Goal: Book appointment/travel/reservation

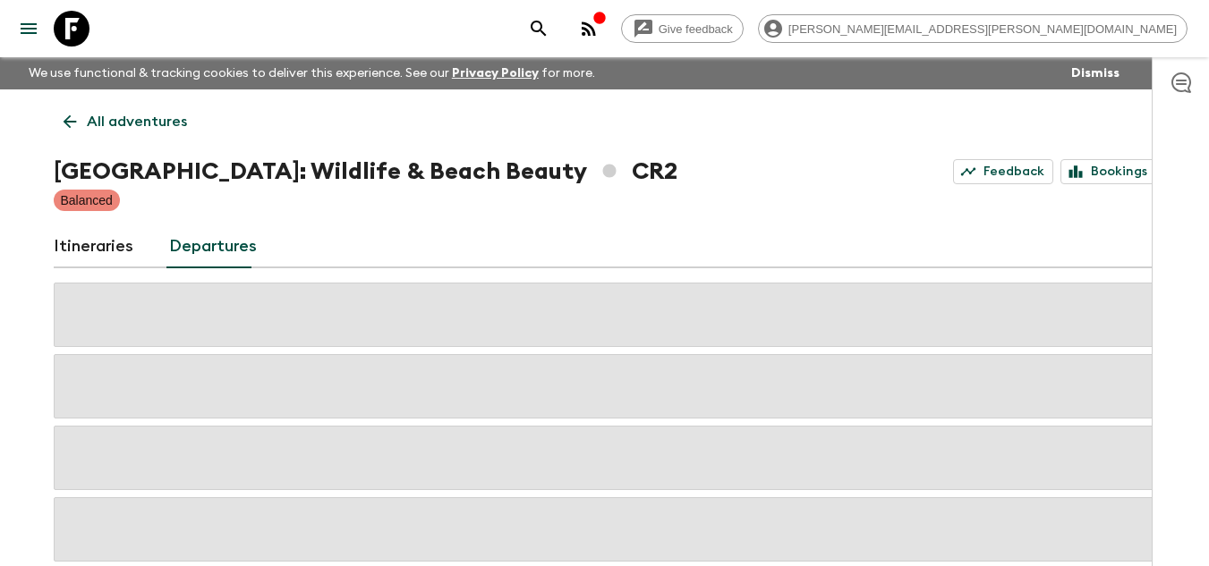
click at [83, 27] on icon at bounding box center [72, 29] width 36 height 36
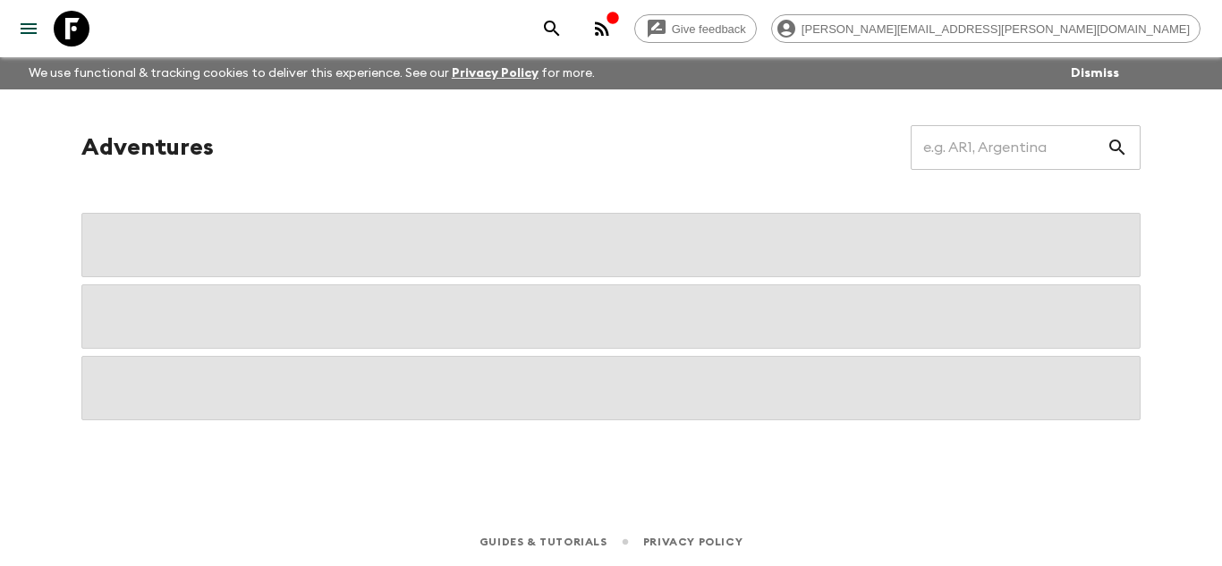
click at [64, 27] on icon at bounding box center [72, 29] width 36 height 36
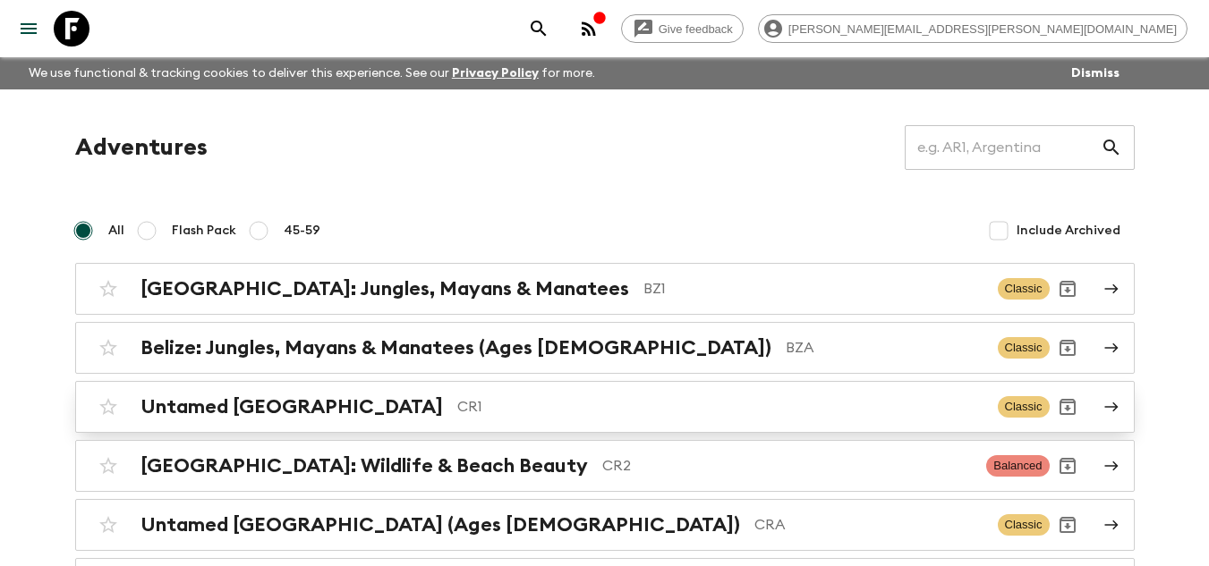
click at [323, 403] on h2 "Untamed [GEOGRAPHIC_DATA]" at bounding box center [291, 407] width 302 height 23
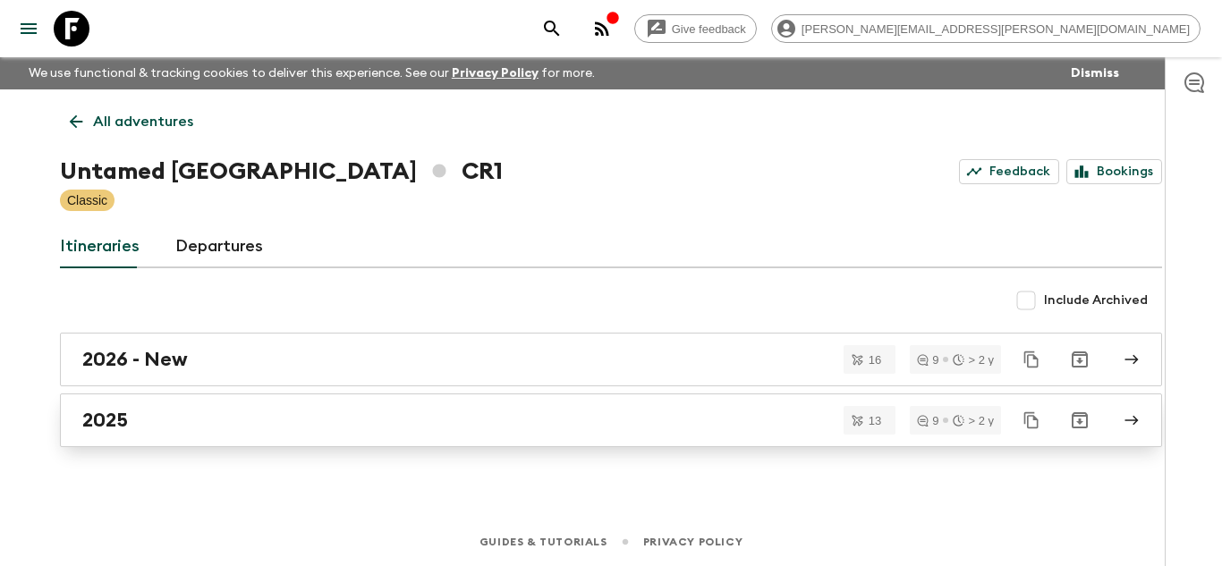
click at [235, 416] on div "2025" at bounding box center [594, 420] width 1024 height 23
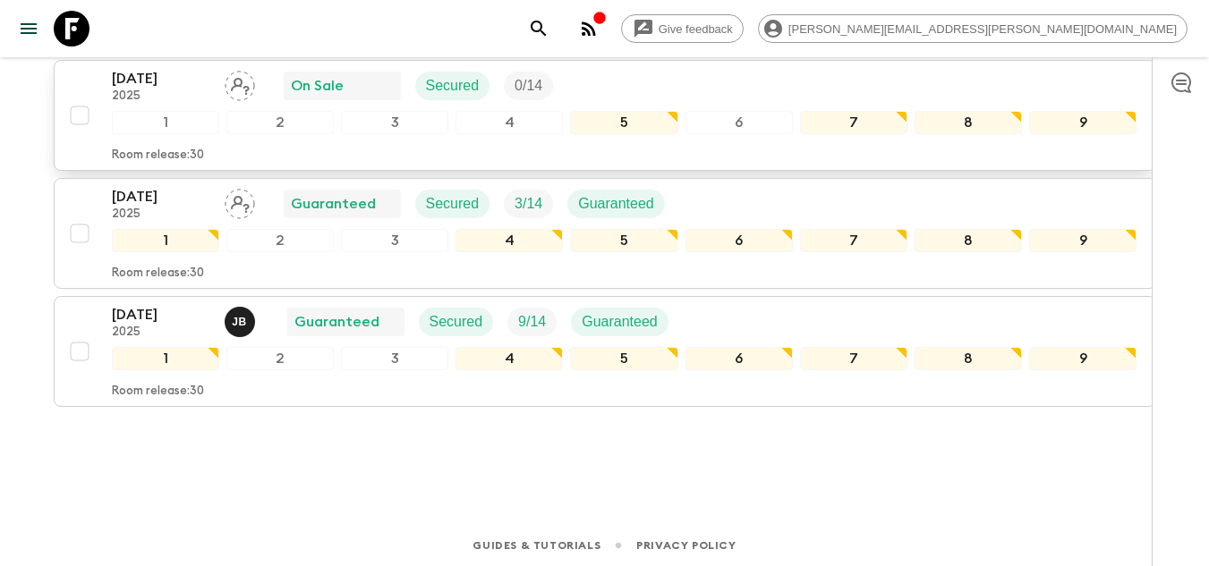
scroll to position [1506, 0]
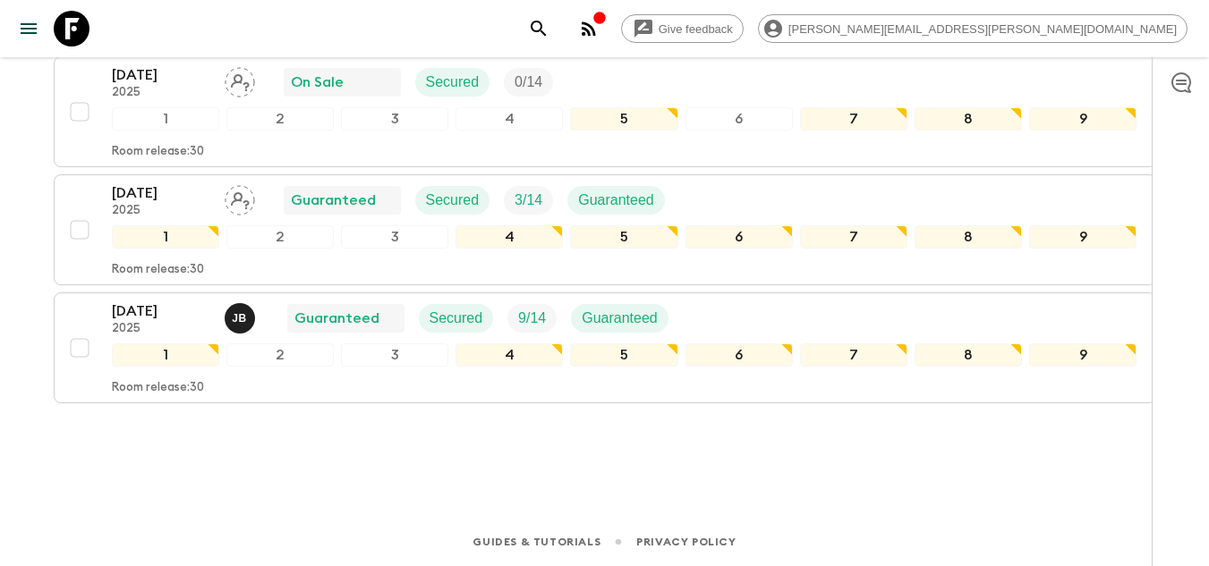
click at [83, 42] on icon at bounding box center [72, 29] width 36 height 36
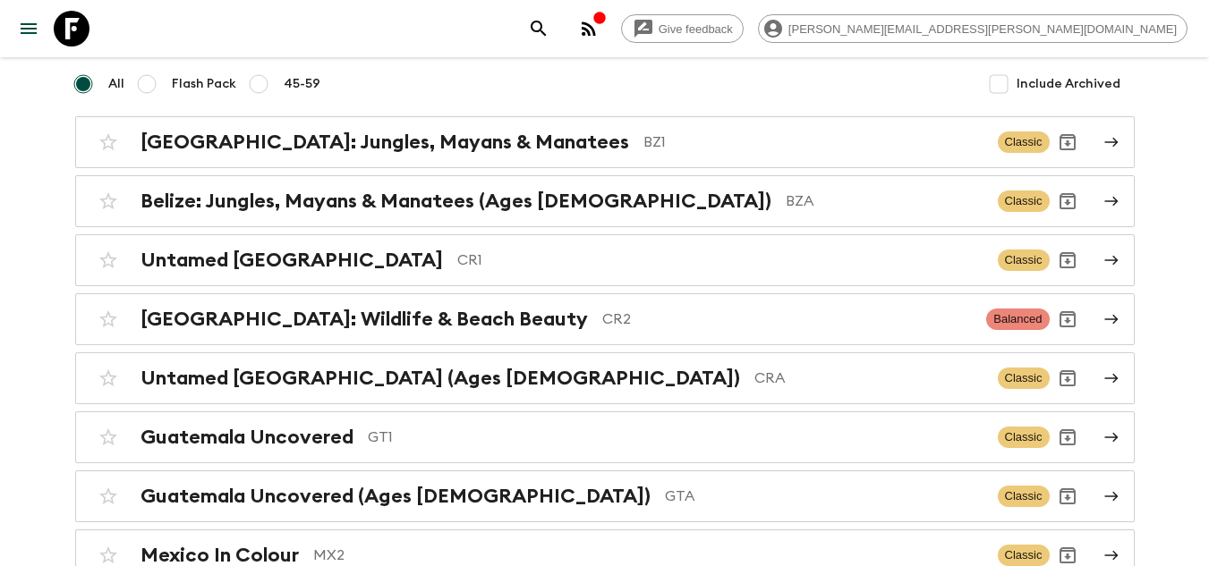
scroll to position [179, 0]
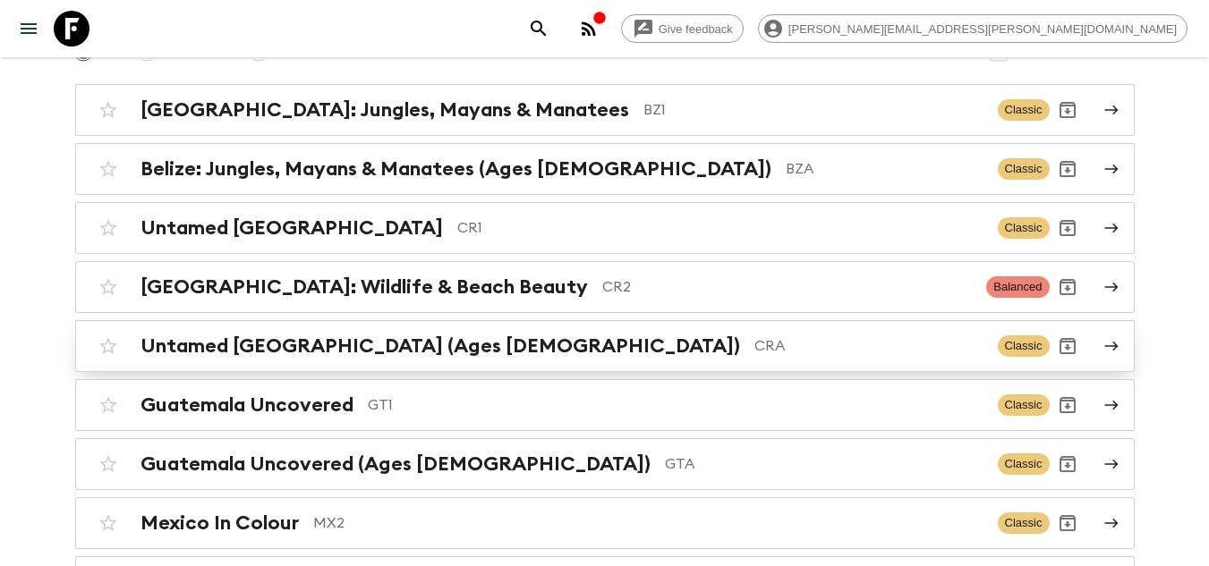
click at [754, 352] on p "CRA" at bounding box center [868, 346] width 229 height 21
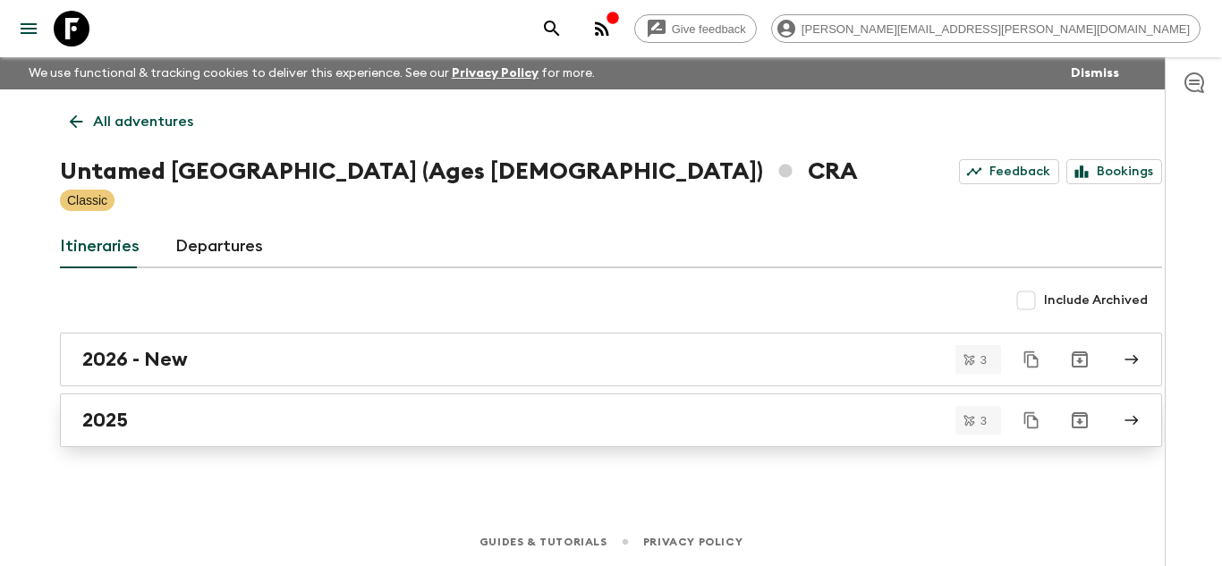
click at [134, 425] on div "2025" at bounding box center [594, 420] width 1024 height 23
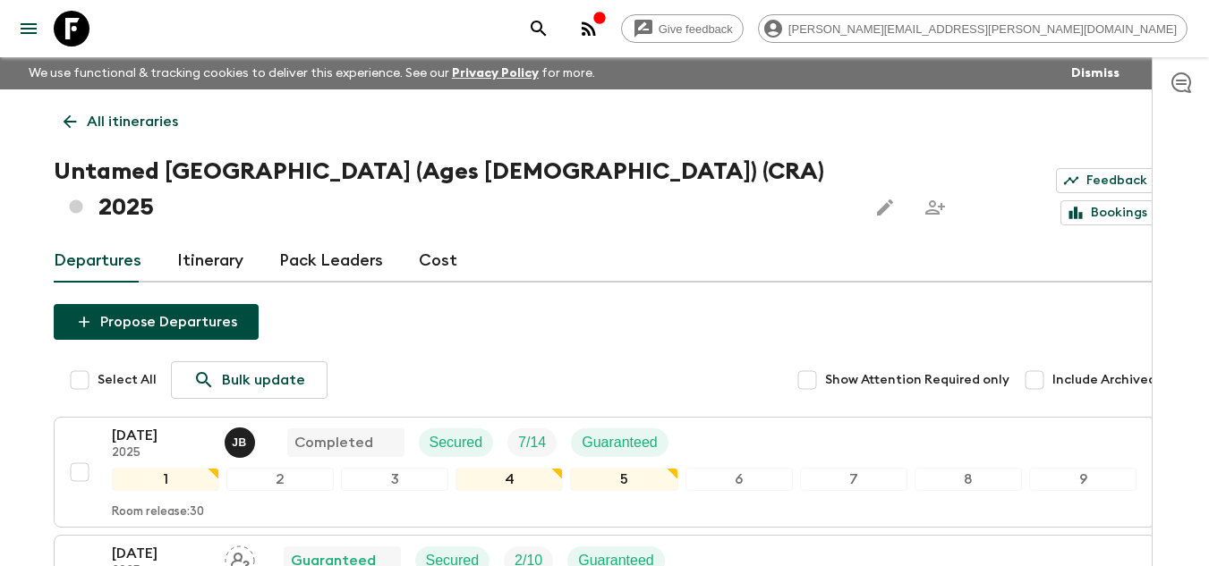
scroll to position [325, 0]
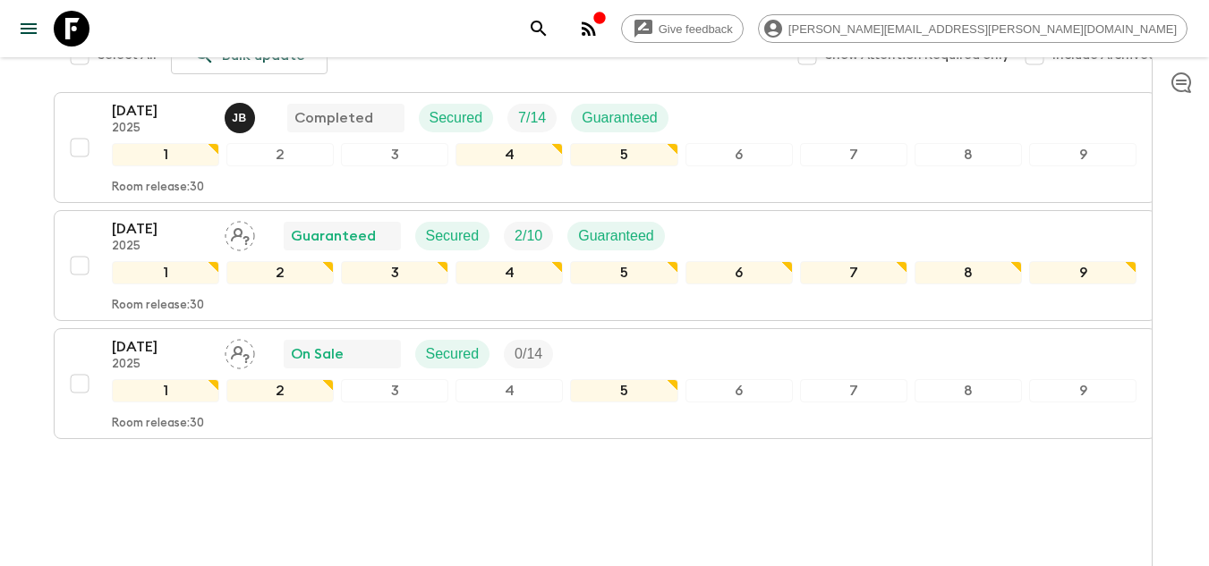
click at [72, 34] on icon at bounding box center [72, 29] width 36 height 36
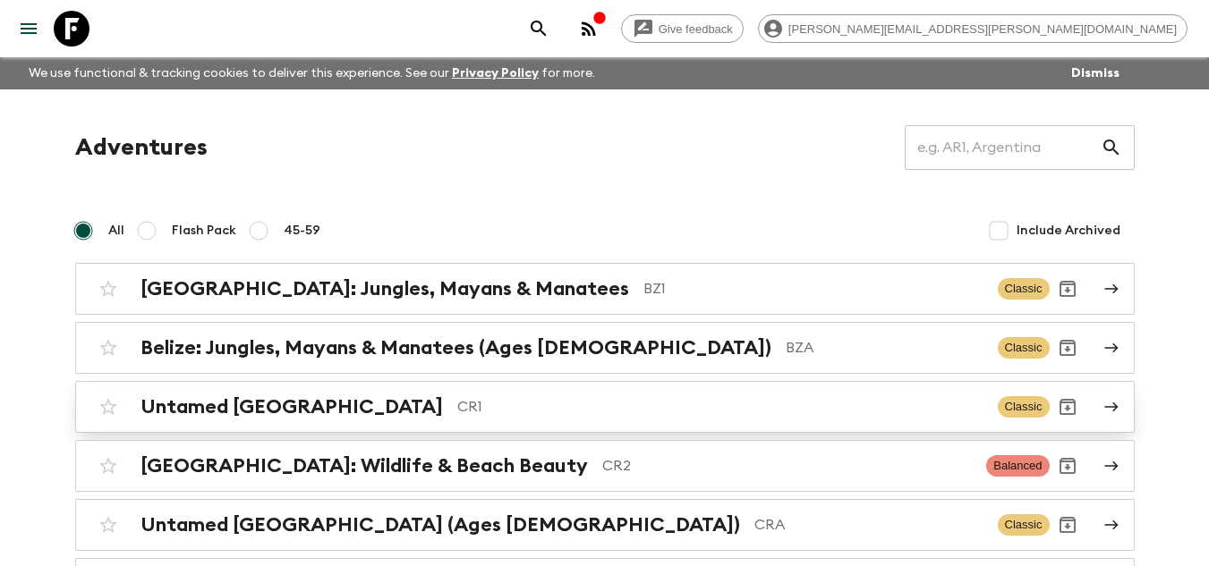
click at [472, 401] on p "CR1" at bounding box center [720, 406] width 526 height 21
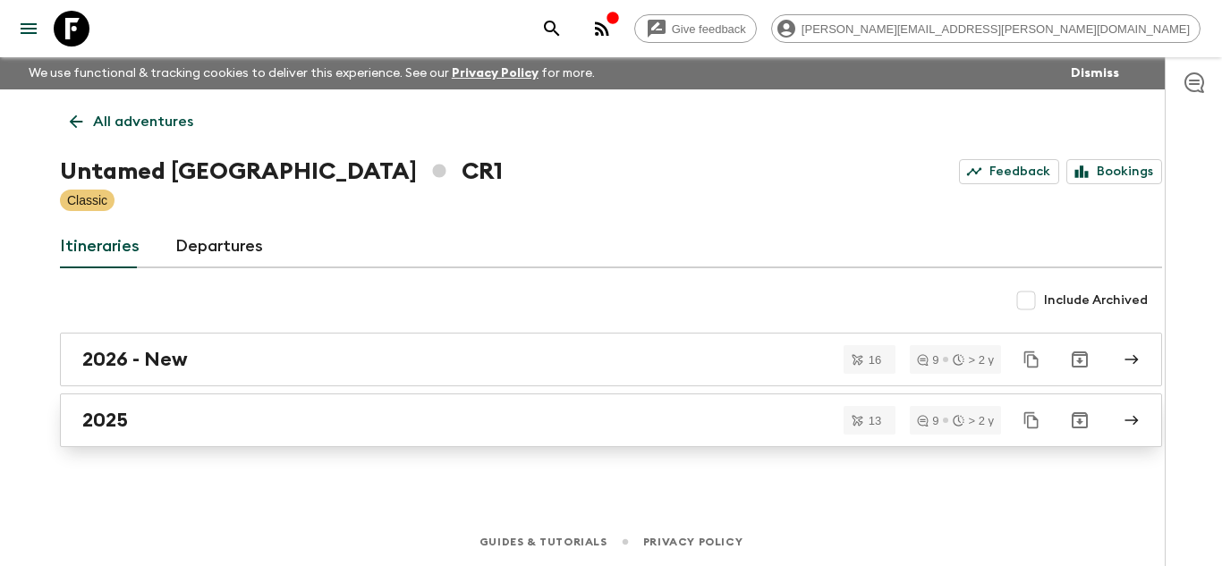
click at [225, 421] on div "2025" at bounding box center [594, 420] width 1024 height 23
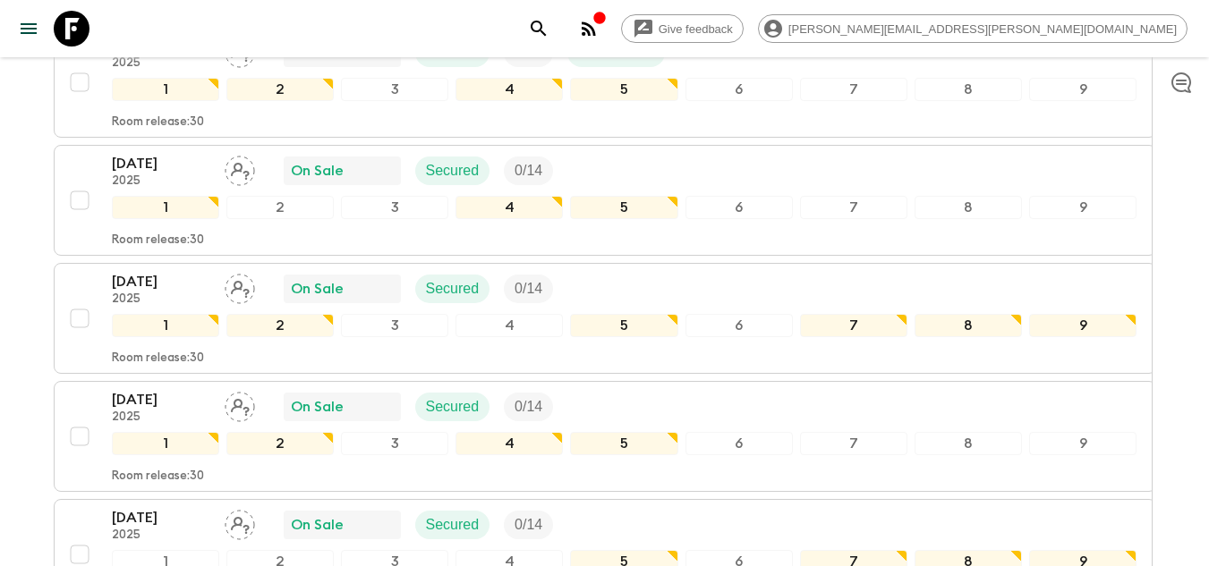
scroll to position [1059, 0]
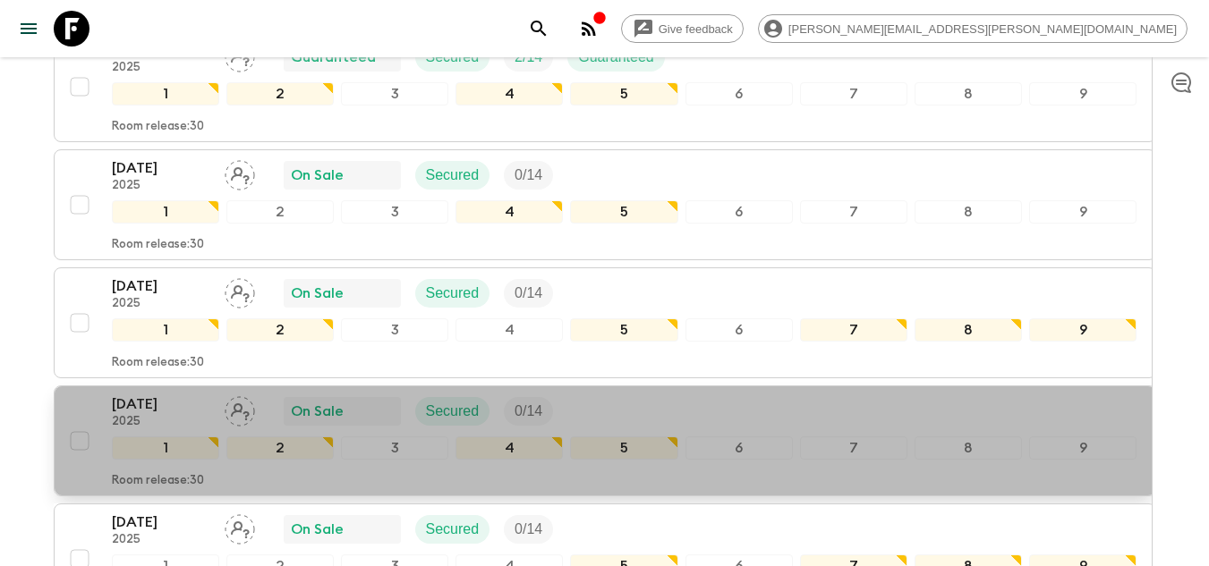
click at [717, 409] on div "[DATE] 2025 On Sale Secured 0 / 14" at bounding box center [624, 412] width 1025 height 36
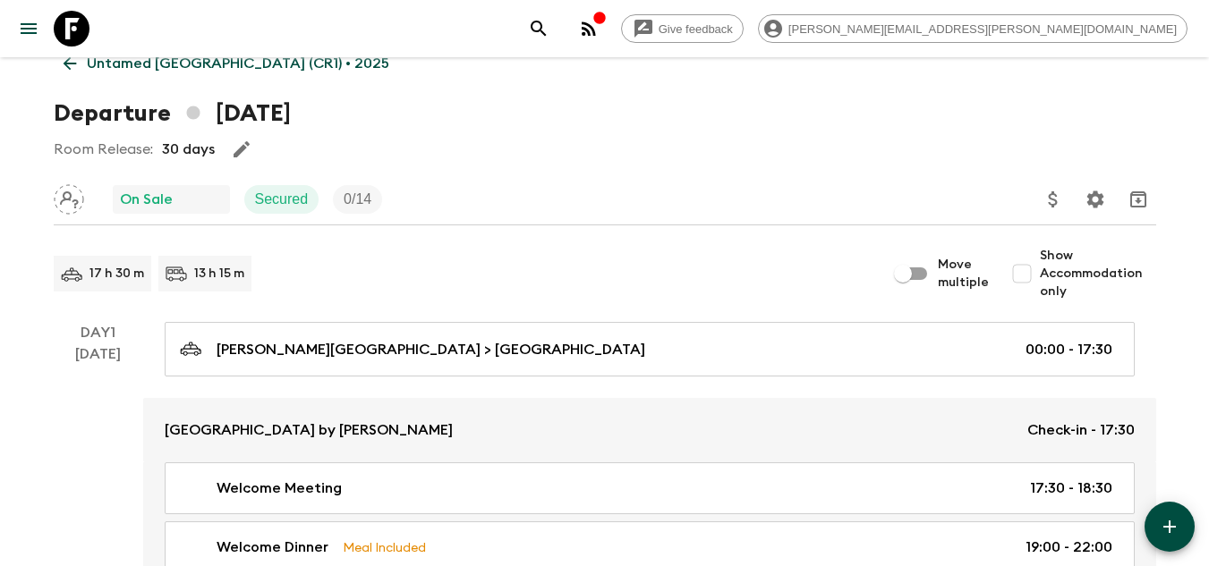
scroll to position [89, 0]
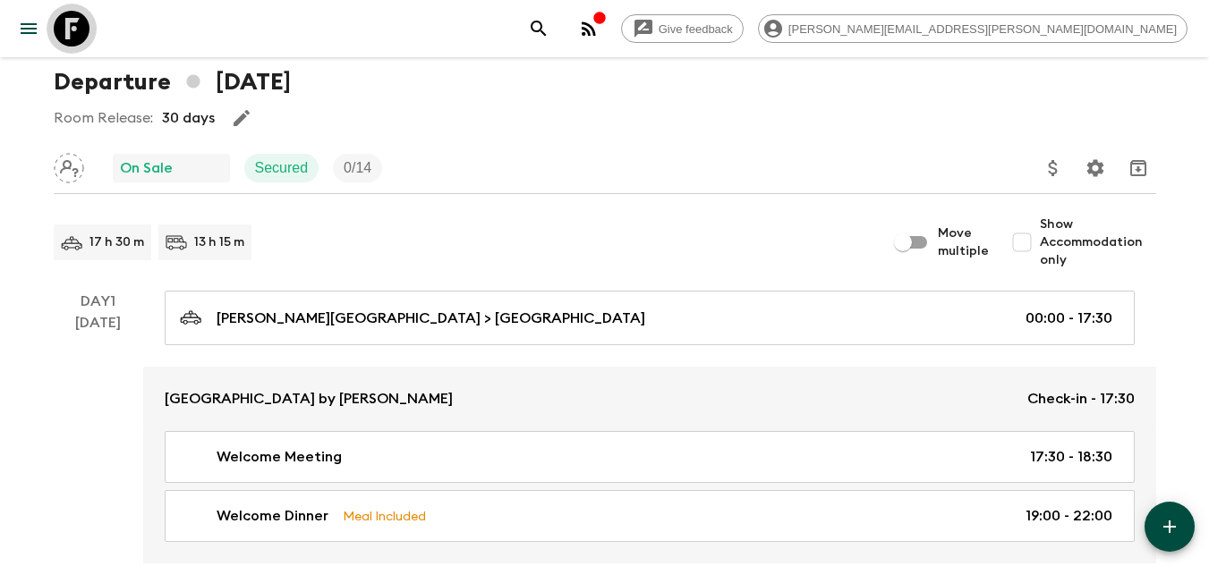
click at [64, 13] on icon at bounding box center [72, 29] width 36 height 36
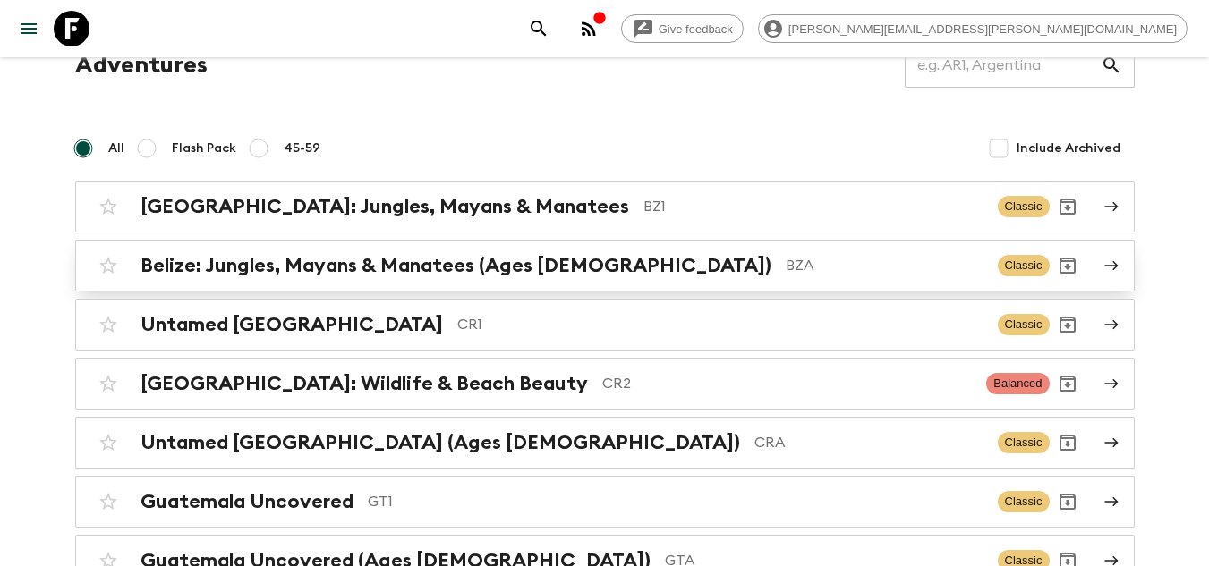
scroll to position [268, 0]
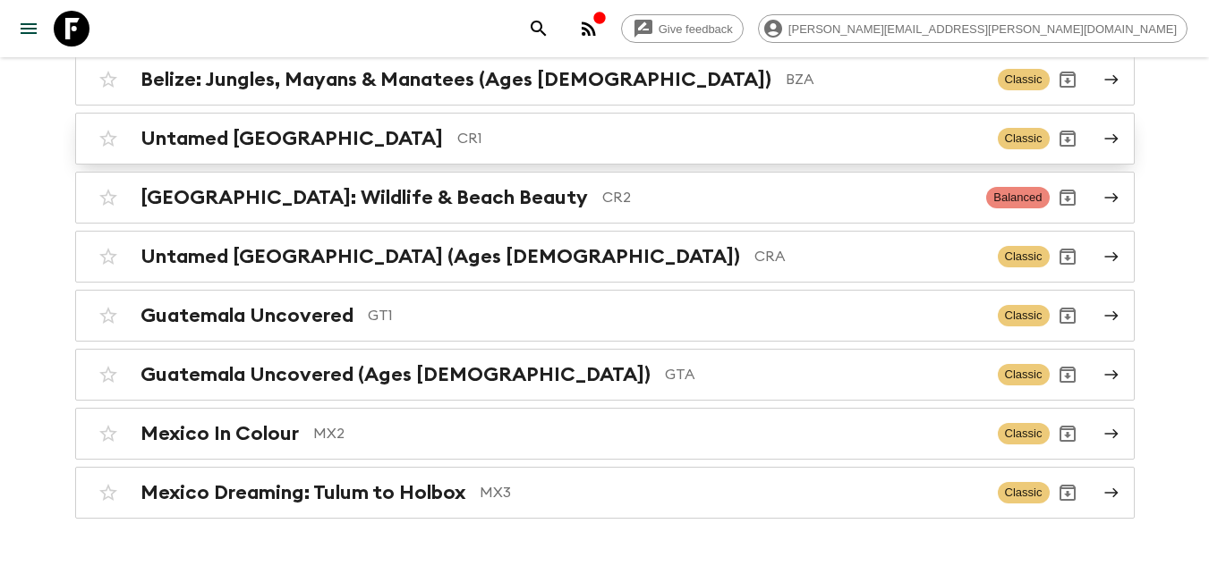
click at [538, 143] on p "CR1" at bounding box center [720, 138] width 526 height 21
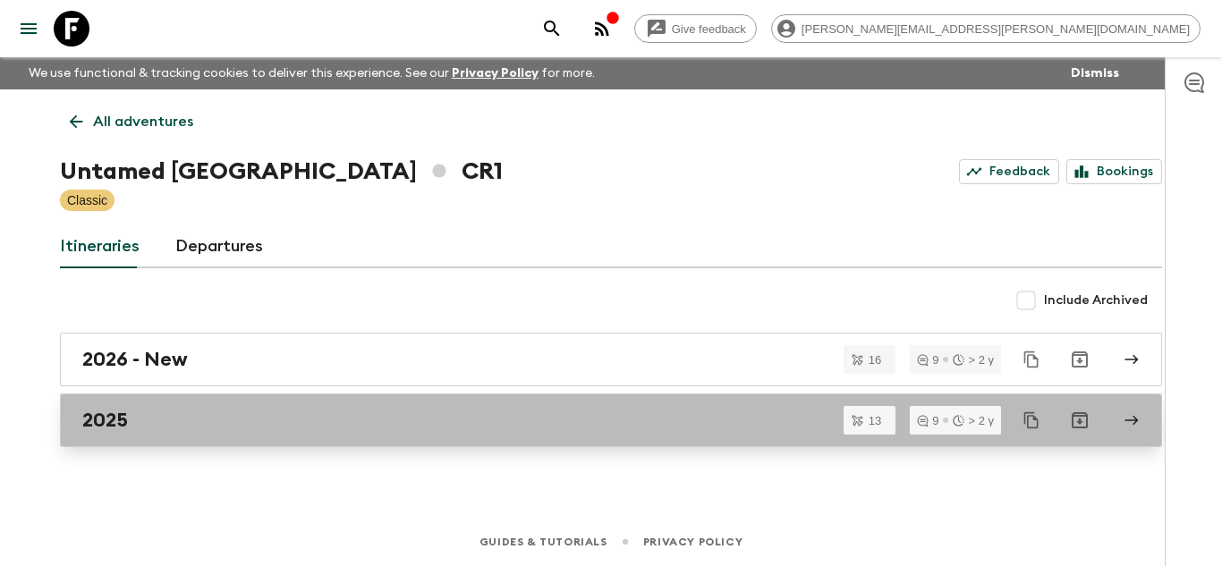
click at [231, 424] on div "2025" at bounding box center [594, 420] width 1024 height 23
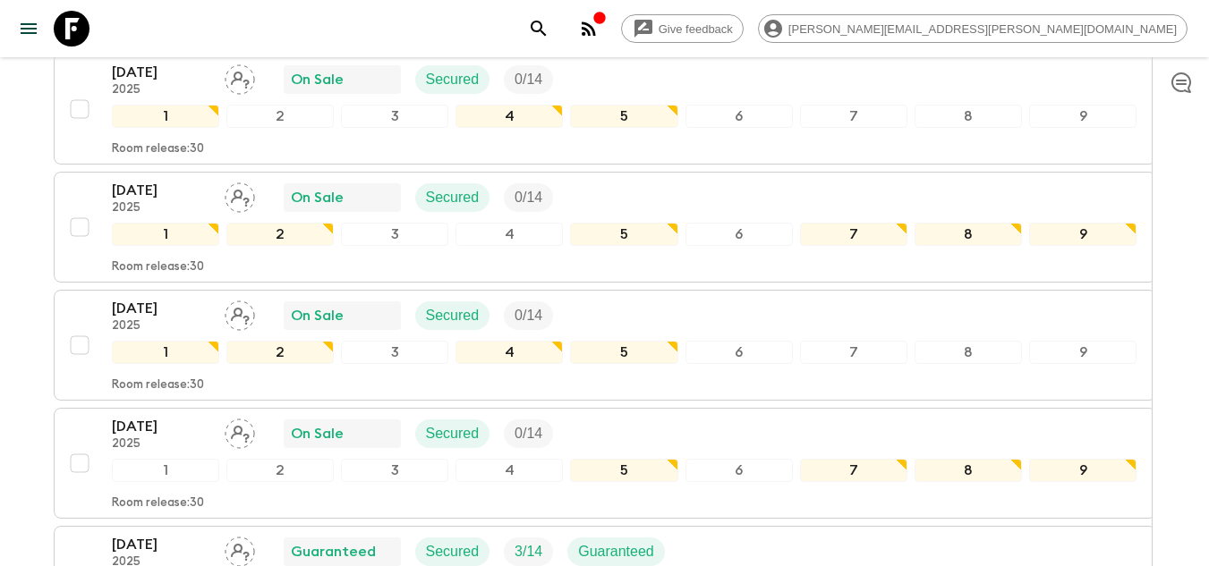
scroll to position [1148, 0]
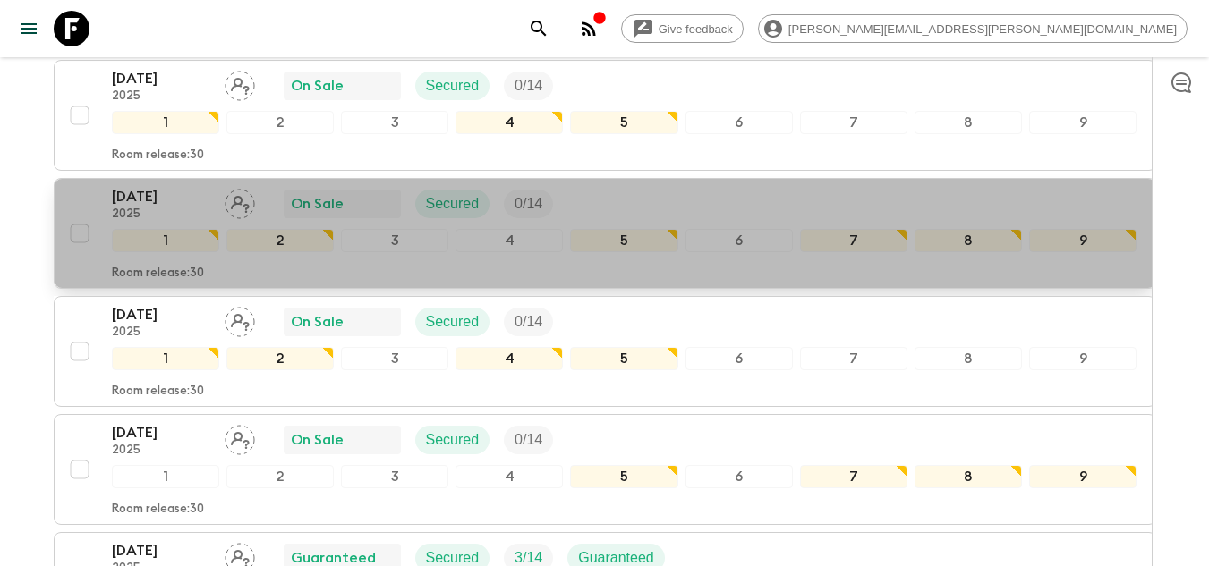
click at [606, 202] on div "[DATE] 2025 On Sale Secured 0 / 14" at bounding box center [624, 204] width 1025 height 36
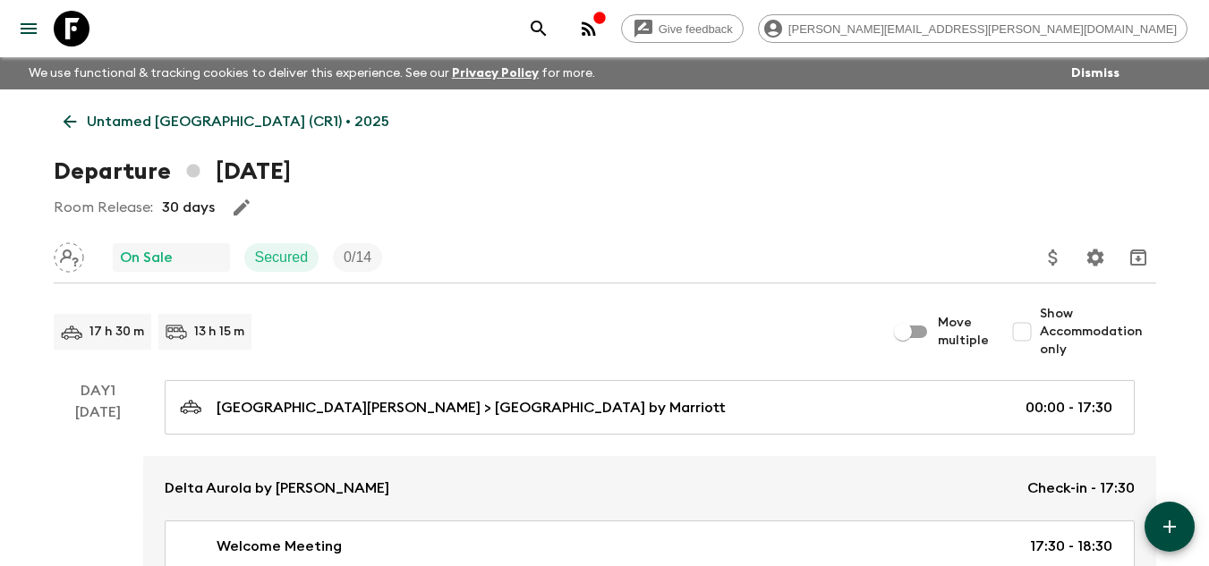
click at [81, 122] on link "Untamed [GEOGRAPHIC_DATA] (CR1) • 2025" at bounding box center [226, 122] width 345 height 36
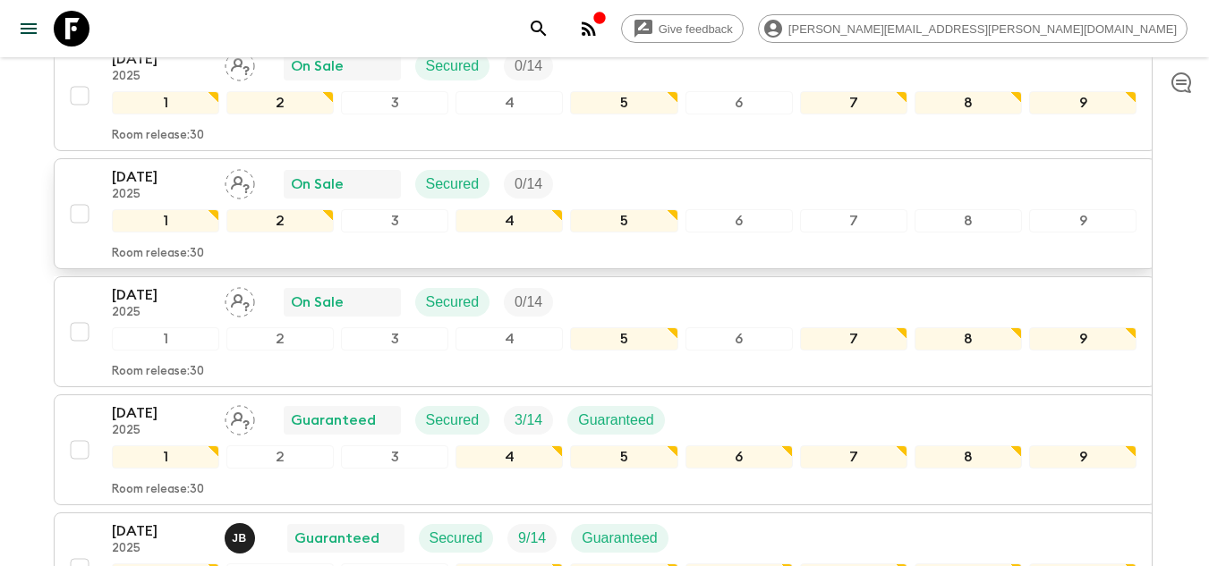
scroll to position [1432, 0]
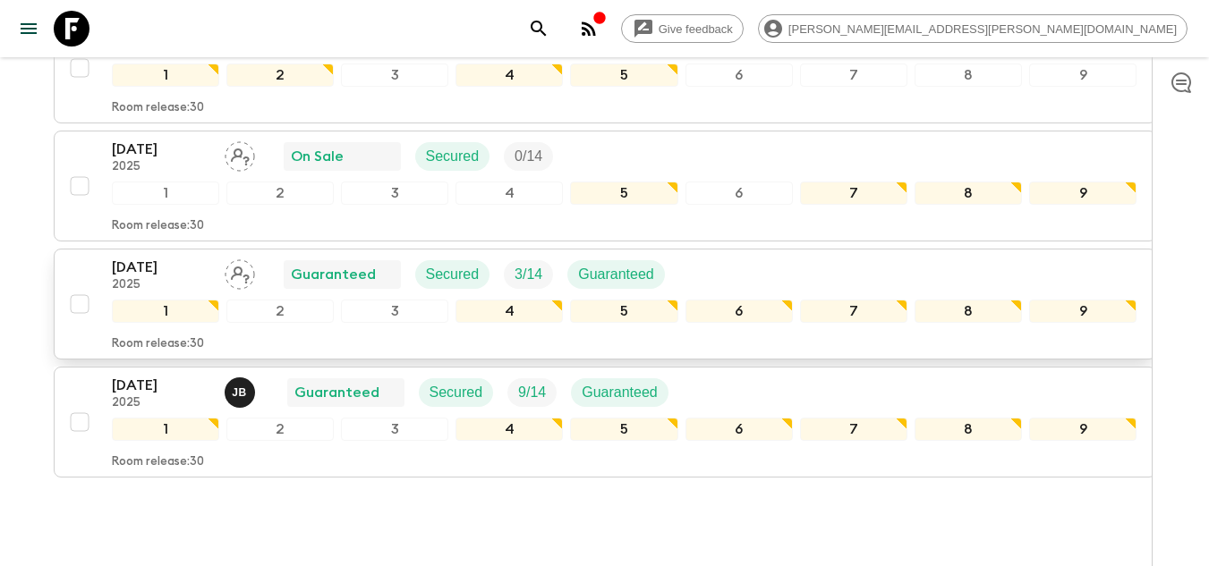
click at [155, 282] on p "2025" at bounding box center [161, 285] width 98 height 14
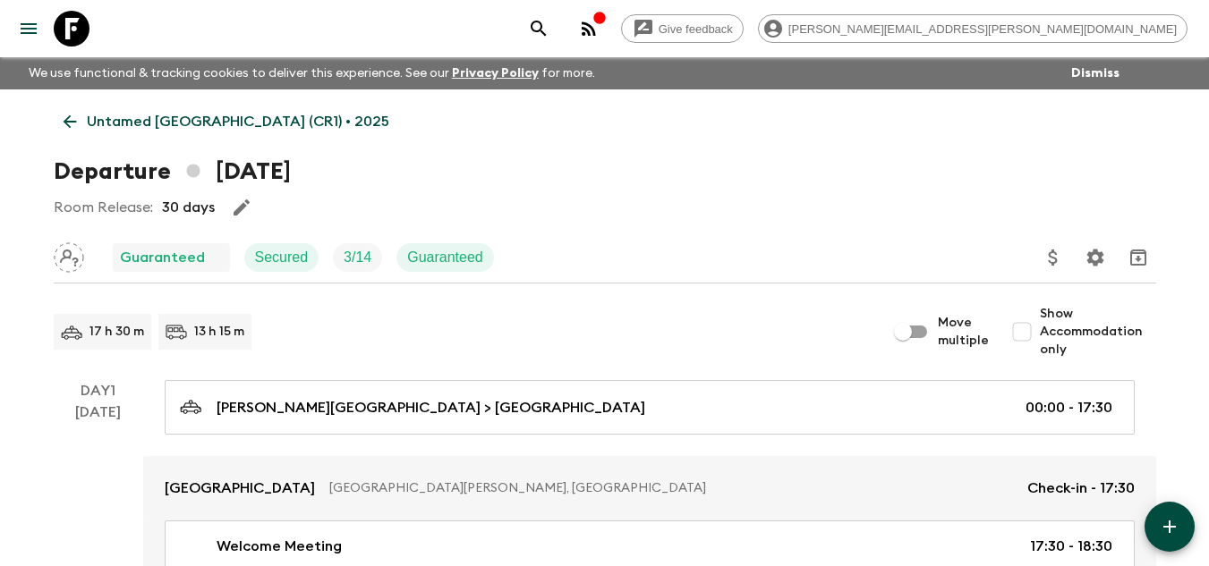
click at [64, 16] on icon at bounding box center [72, 29] width 36 height 36
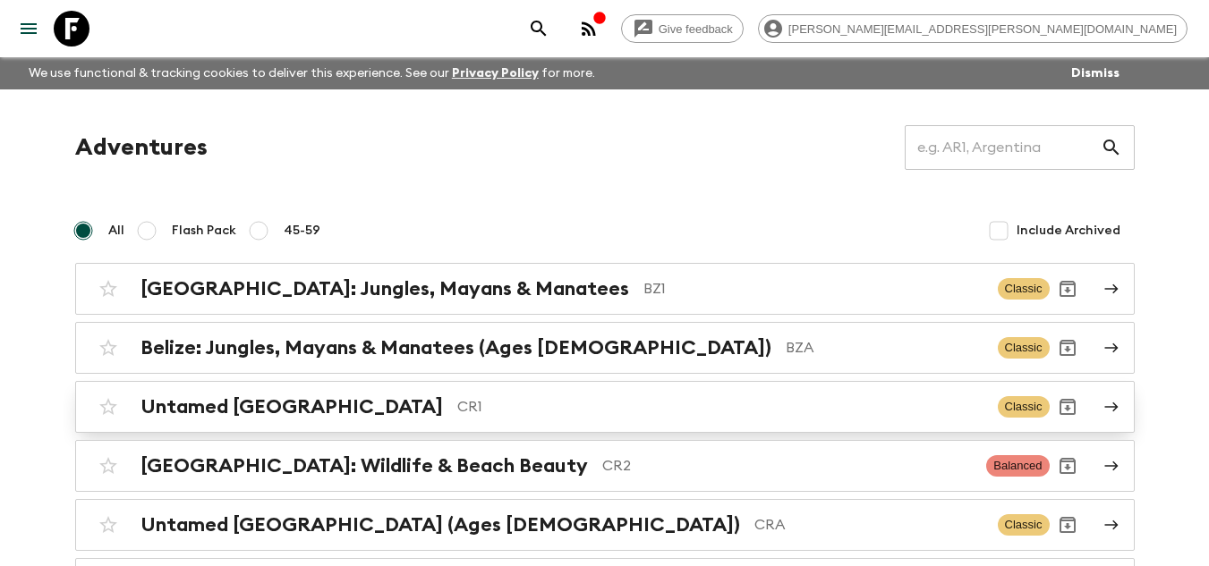
click at [464, 402] on p "CR1" at bounding box center [720, 406] width 526 height 21
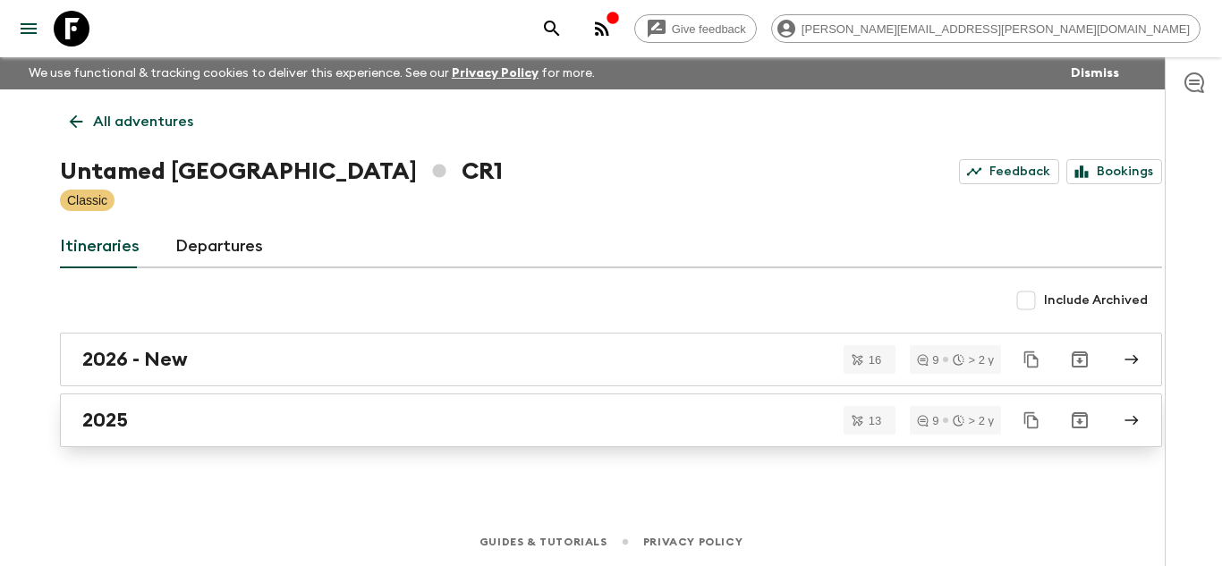
click at [187, 426] on div "2025" at bounding box center [594, 420] width 1024 height 23
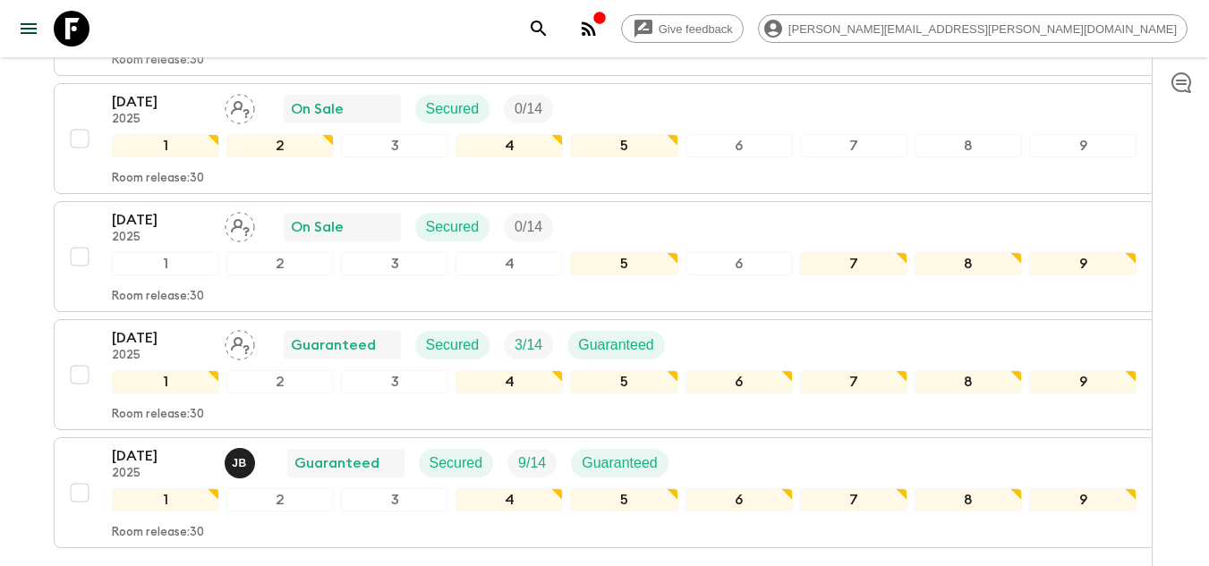
scroll to position [1506, 0]
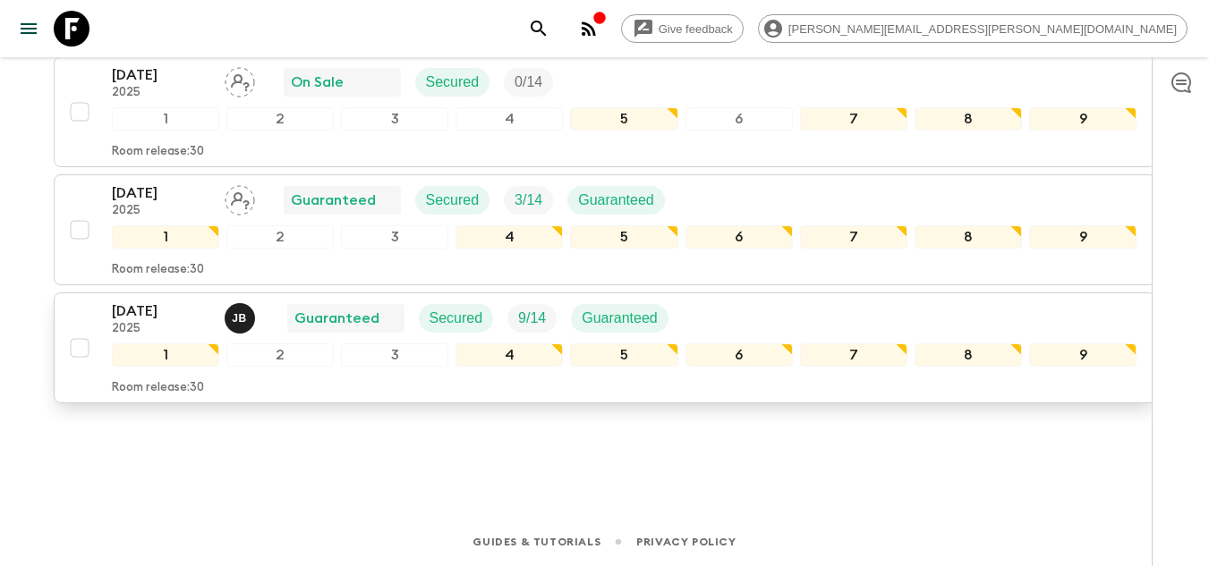
click at [752, 317] on div "[DATE] 2025 [PERSON_NAME] Guaranteed Secured 9 / 14 Guaranteed" at bounding box center [624, 319] width 1025 height 36
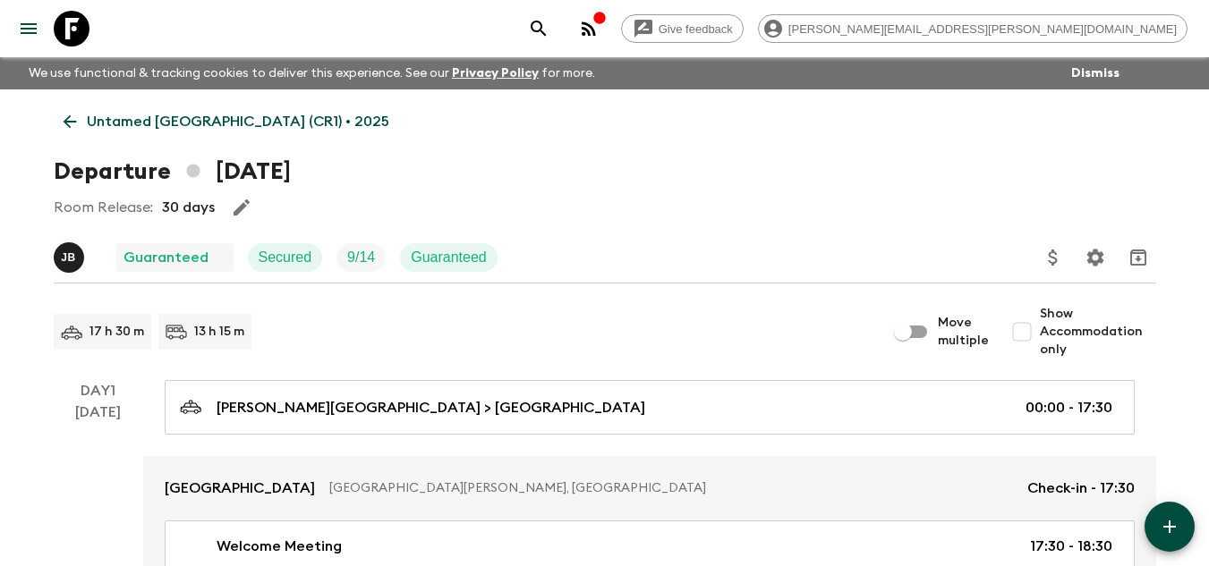
click at [68, 115] on icon at bounding box center [70, 122] width 20 height 20
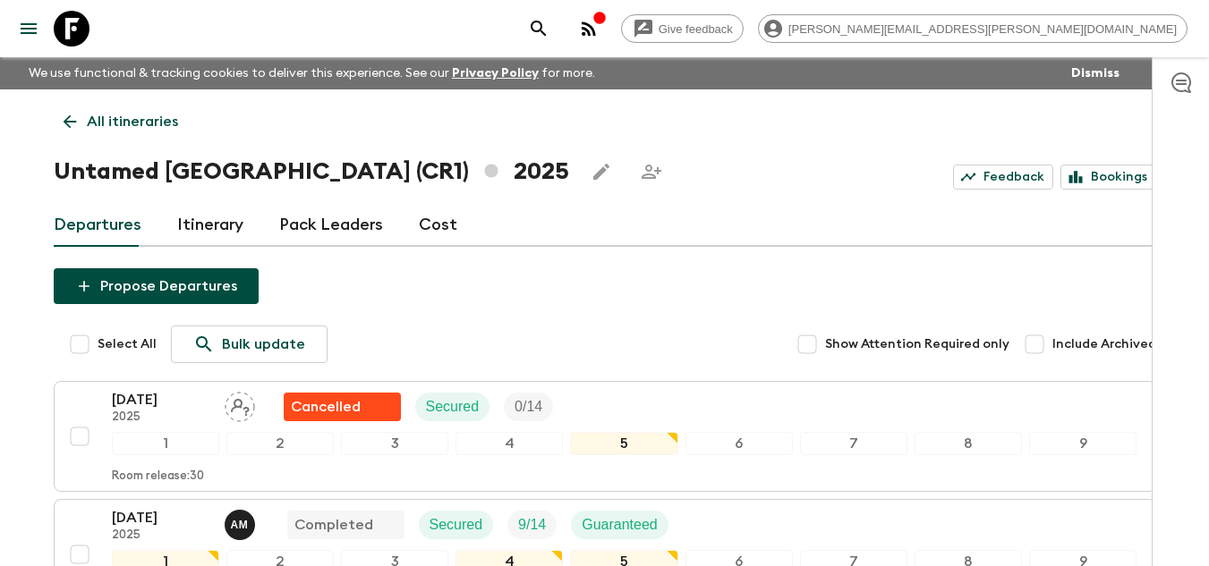
drag, startPoint x: 105, startPoint y: 114, endPoint x: 142, endPoint y: 123, distance: 38.6
click at [105, 114] on p "All itineraries" at bounding box center [132, 121] width 91 height 21
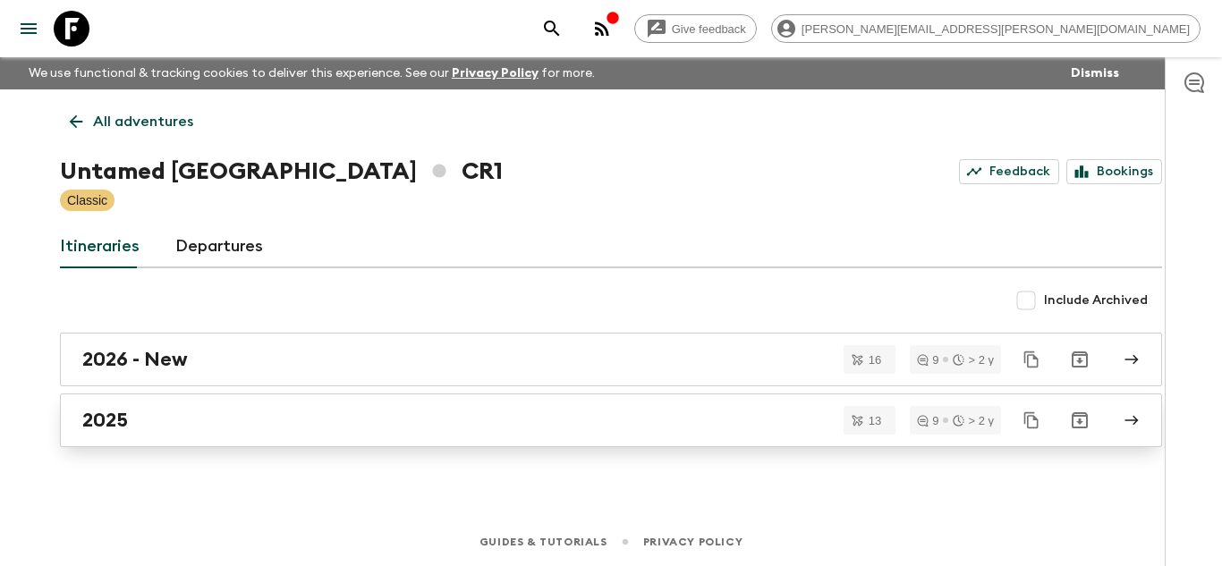
click at [168, 403] on link "2025" at bounding box center [611, 421] width 1102 height 54
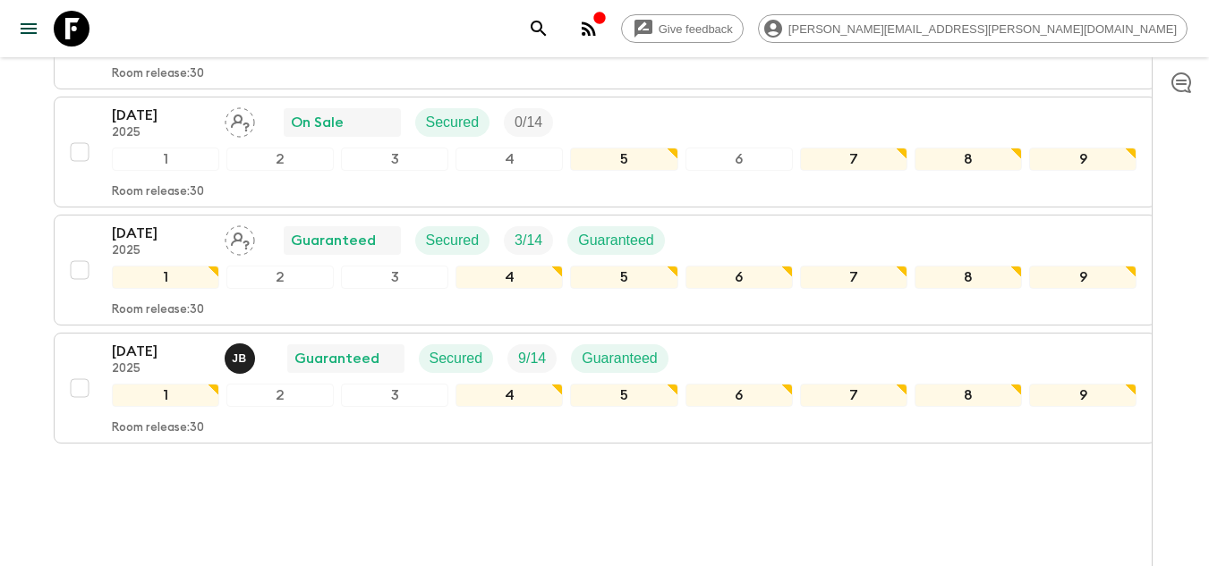
scroll to position [1506, 0]
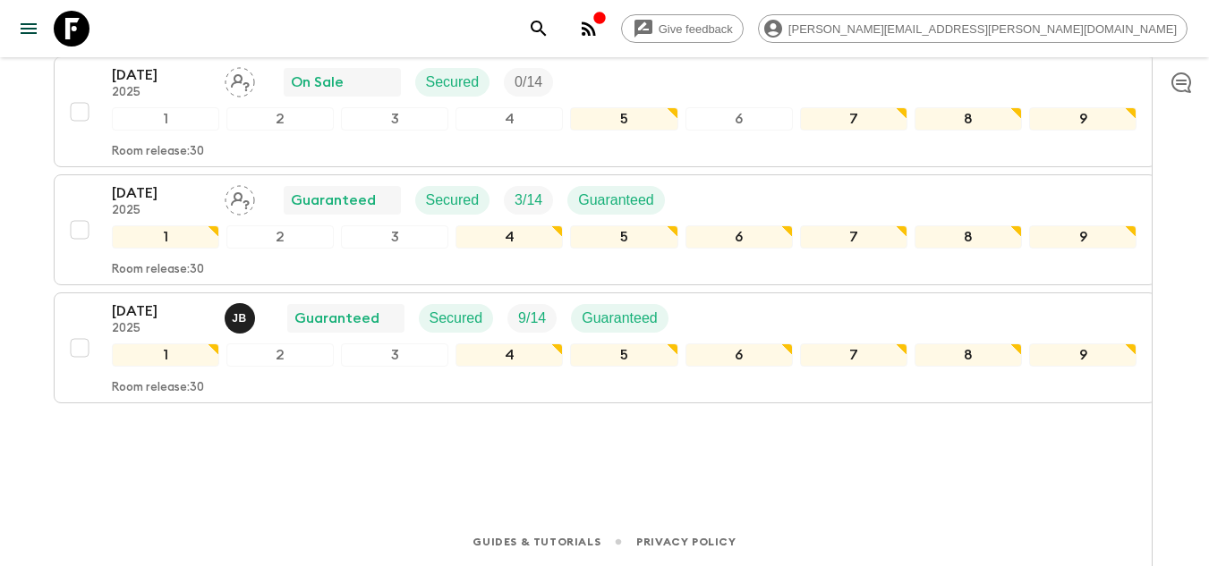
click at [67, 30] on icon at bounding box center [72, 29] width 36 height 36
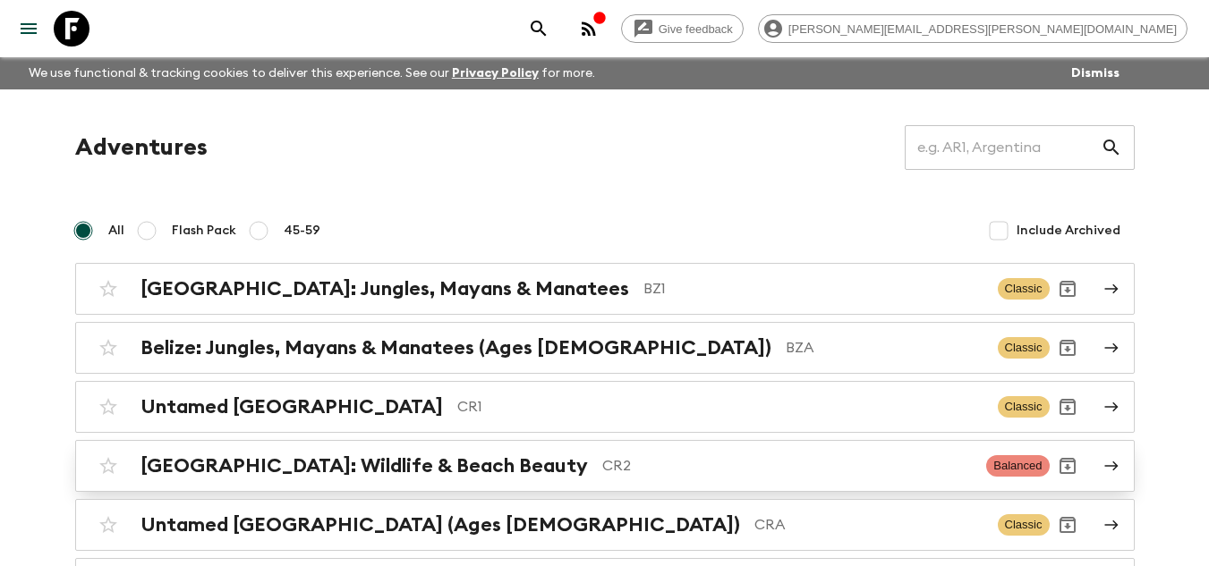
click at [464, 473] on h2 "[GEOGRAPHIC_DATA]: Wildlife & Beach Beauty" at bounding box center [363, 466] width 447 height 23
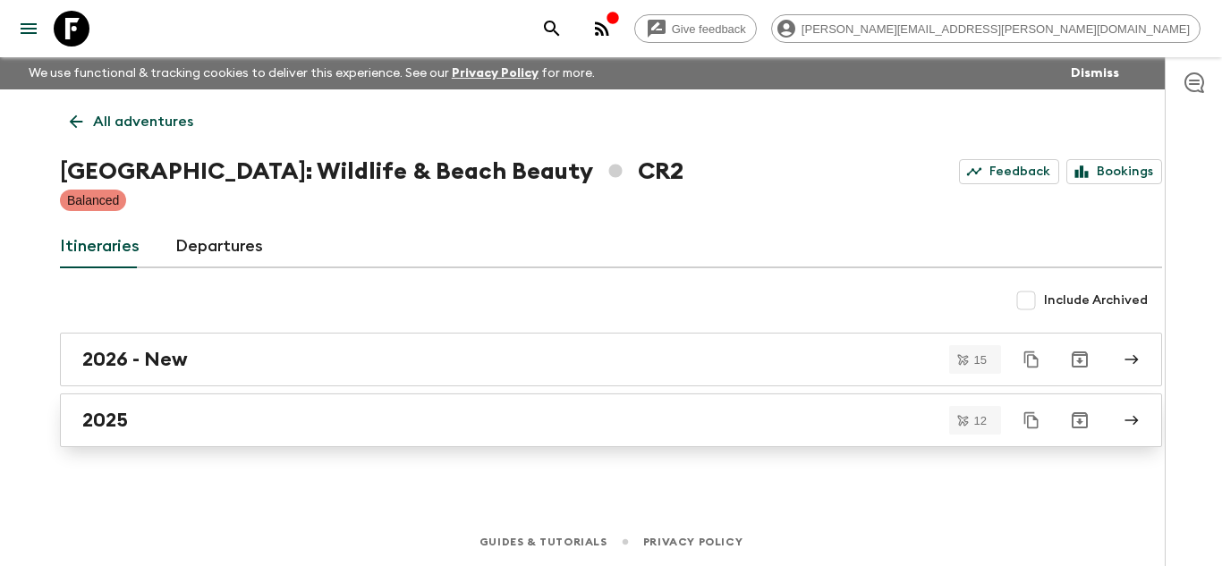
click at [262, 424] on div "2025" at bounding box center [594, 420] width 1024 height 23
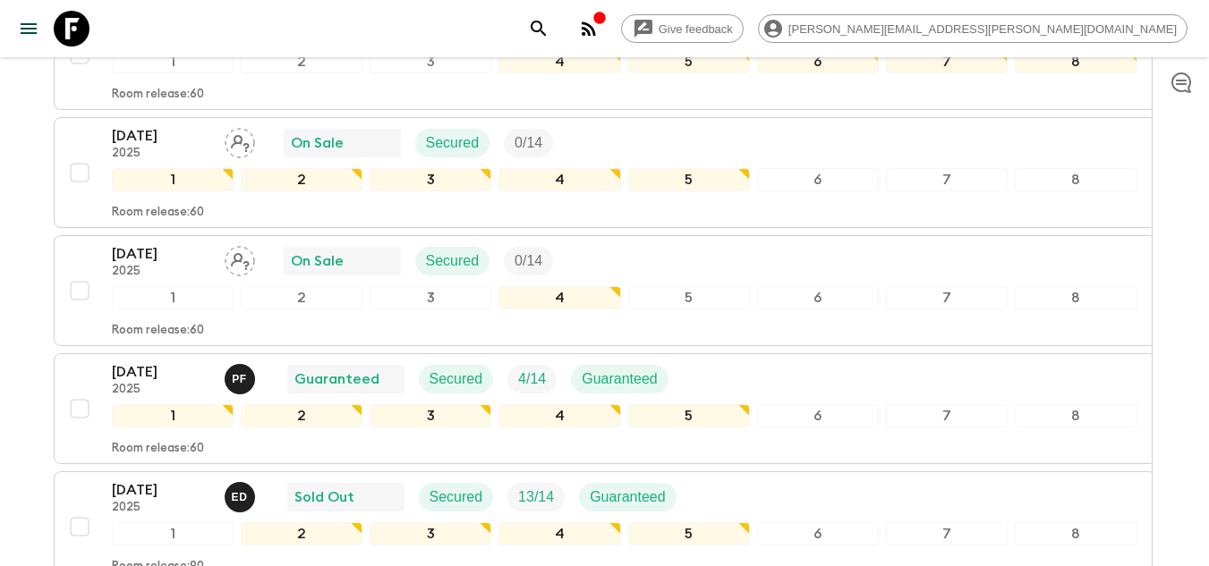
scroll to position [1298, 0]
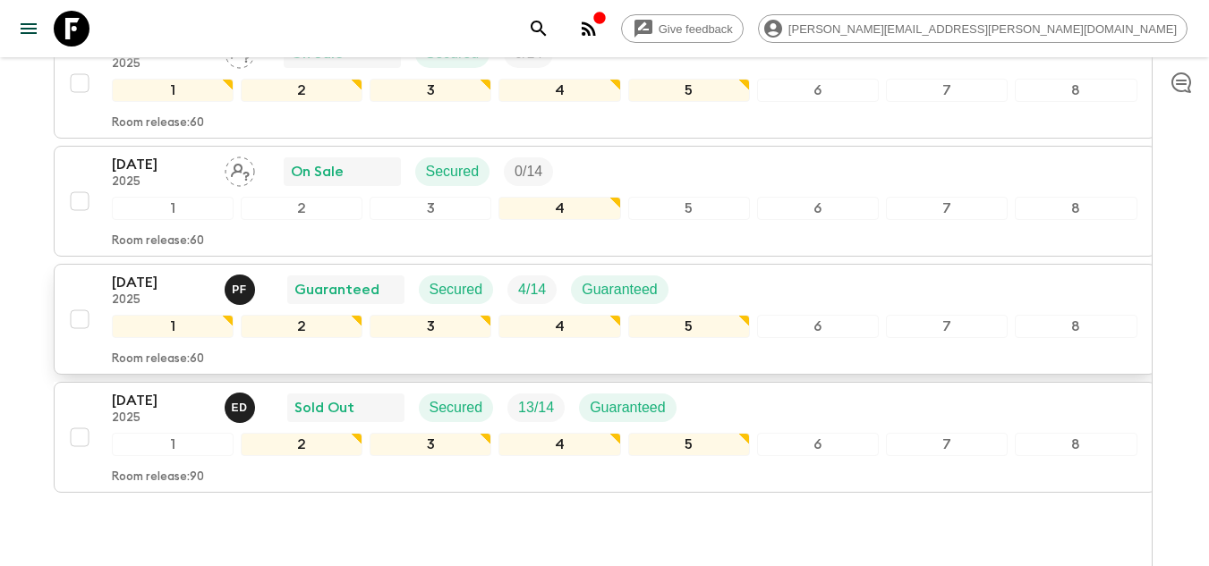
click at [108, 278] on div "[DATE] 2025 P F Guaranteed Secured 4 / 14 Guaranteed 1 2 3 4 5 6 7 8 Room relea…" at bounding box center [600, 319] width 1076 height 95
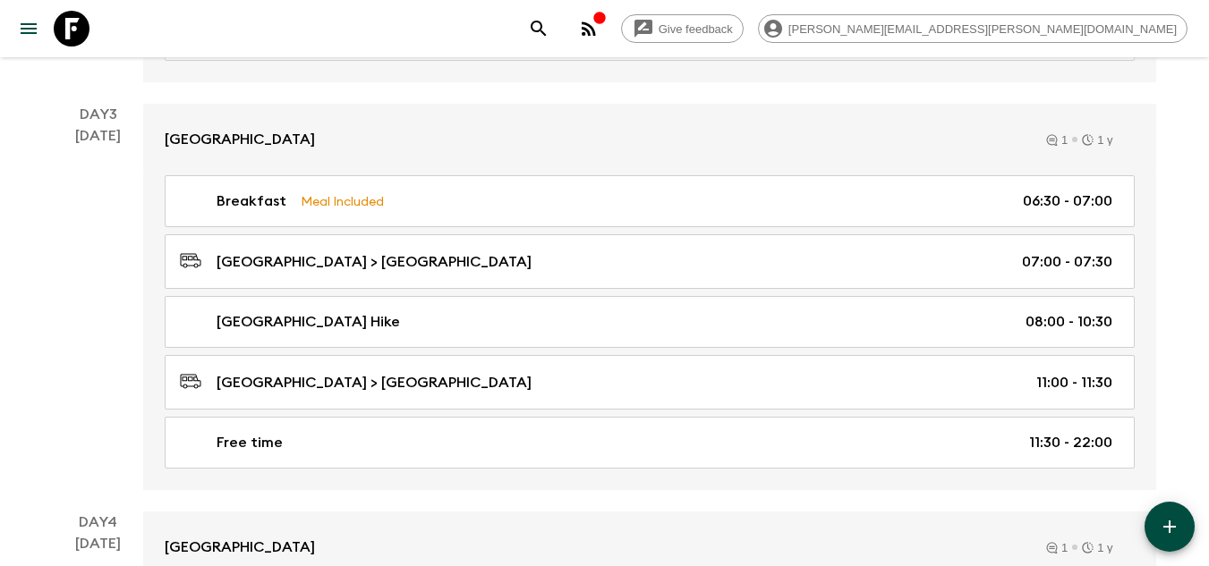
scroll to position [1163, 0]
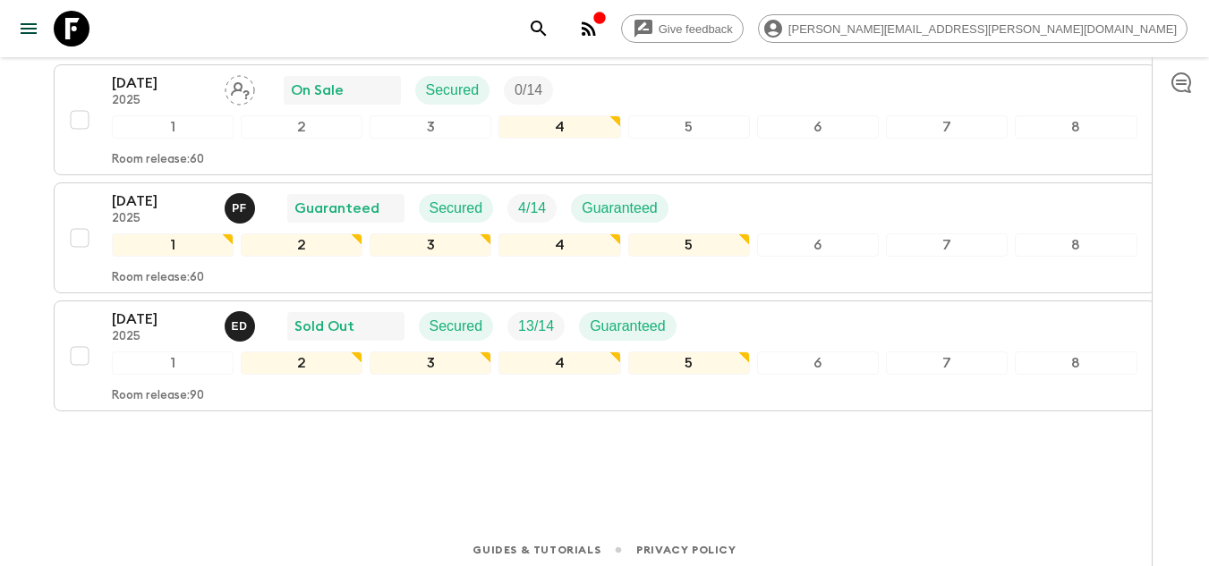
scroll to position [1388, 0]
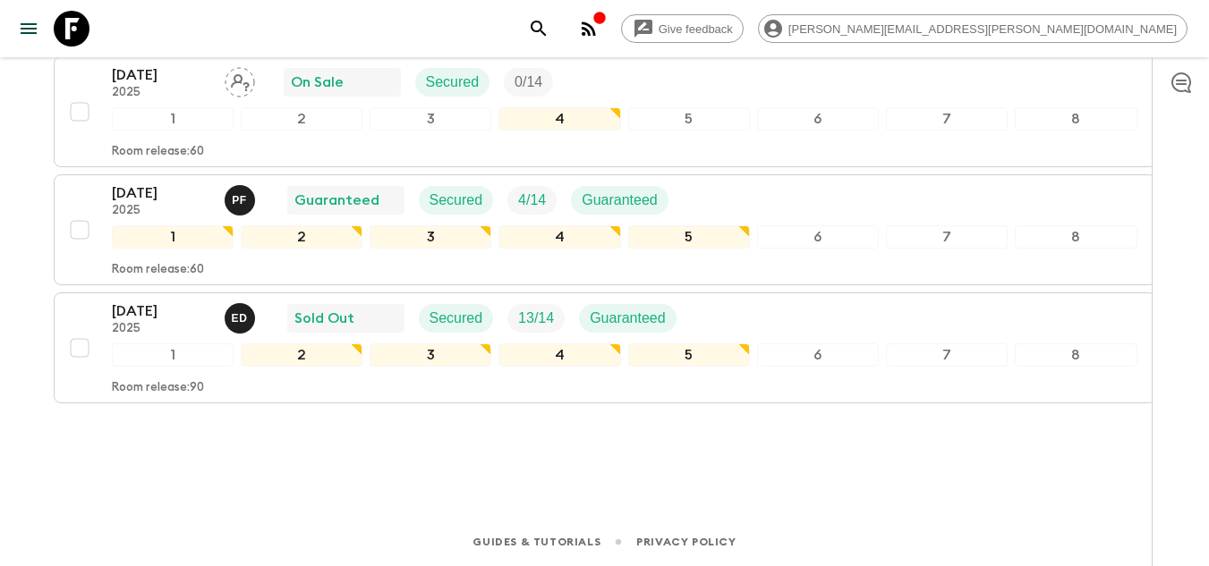
click at [600, 18] on icon "button" at bounding box center [588, 28] width 21 height 21
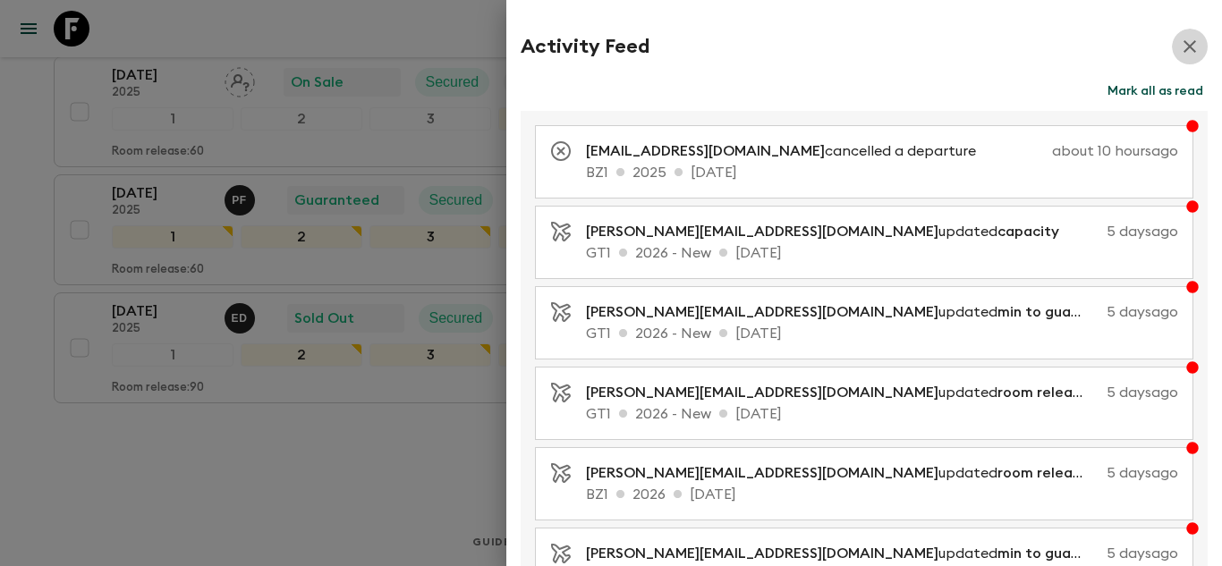
click at [1178, 35] on button "button" at bounding box center [1190, 47] width 36 height 36
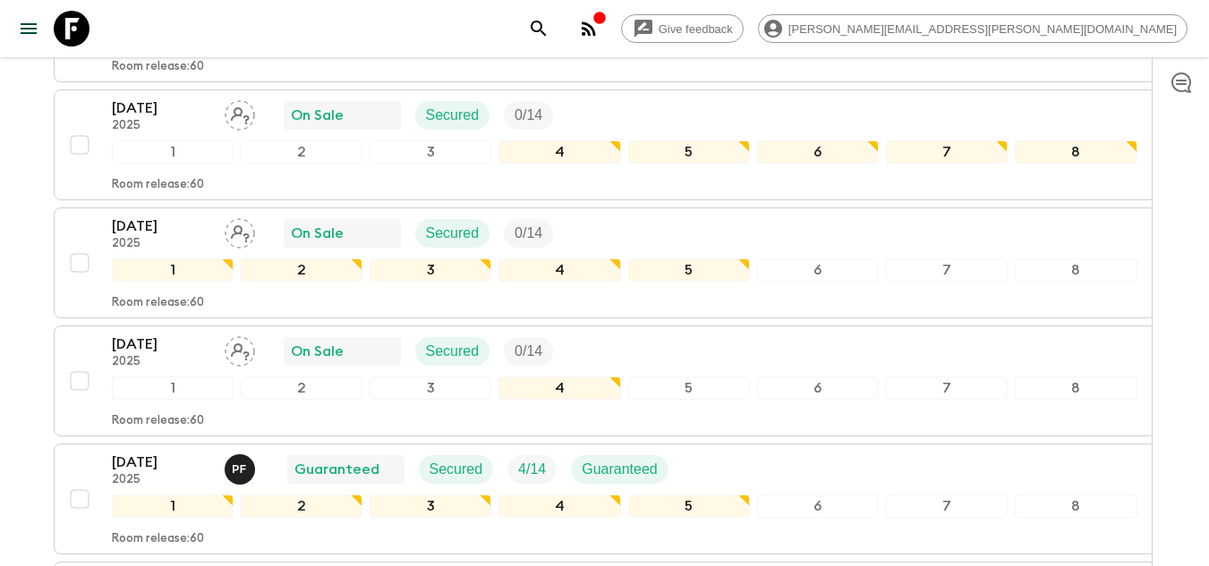
scroll to position [1342, 0]
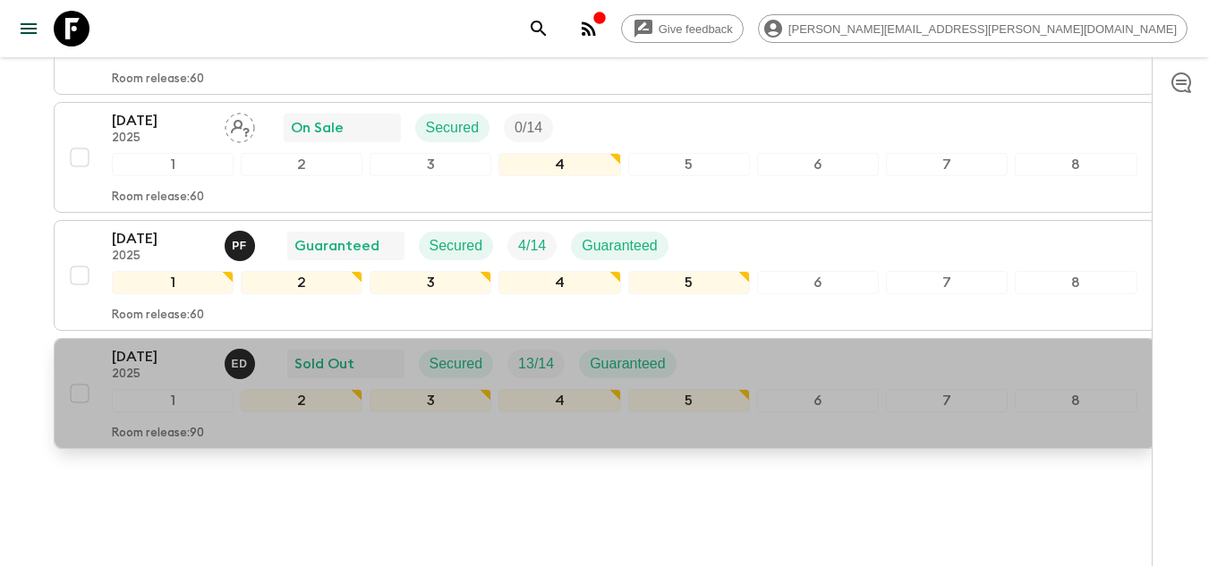
click at [80, 369] on div "28 Dec 2025 2025 E D Sold Out Secured 13 / 14 Guaranteed 1 2 3 4 5 6 7 8 Room r…" at bounding box center [600, 393] width 1076 height 95
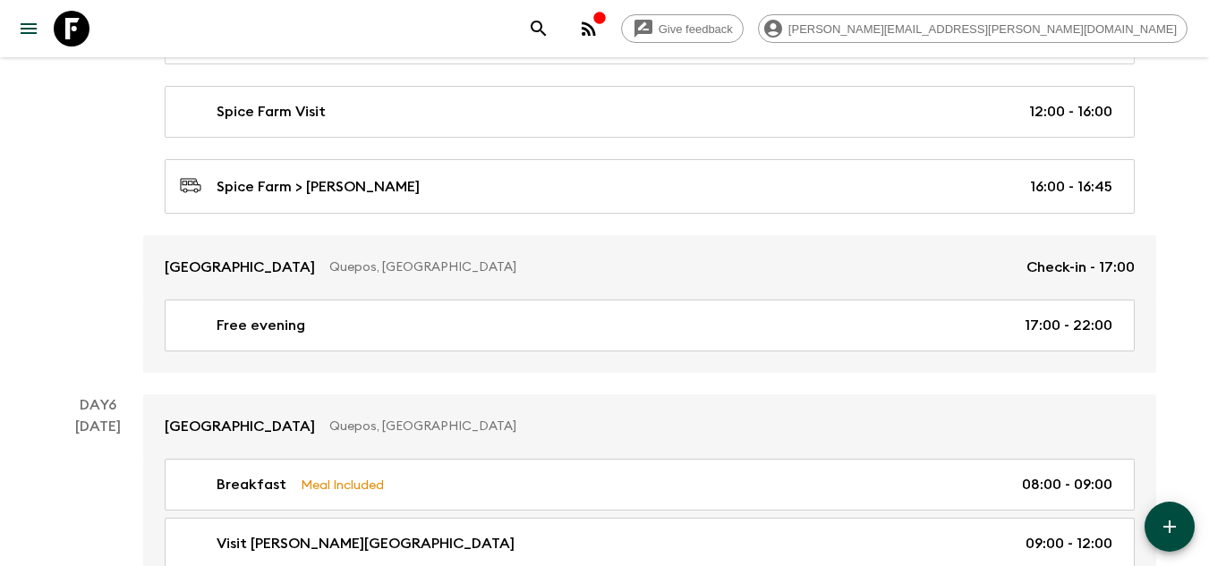
scroll to position [2237, 0]
